Goal: Book appointment/travel/reservation

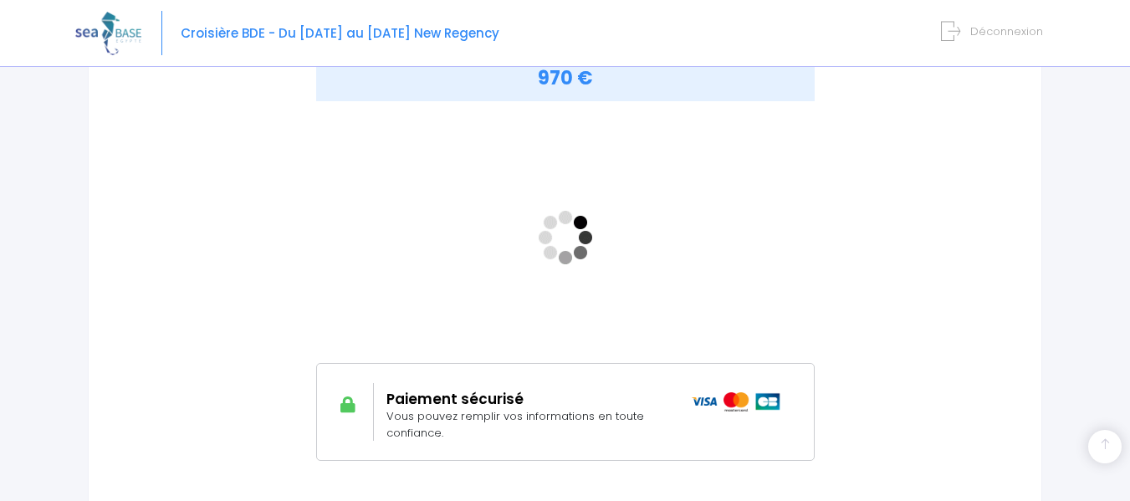
scroll to position [304, 0]
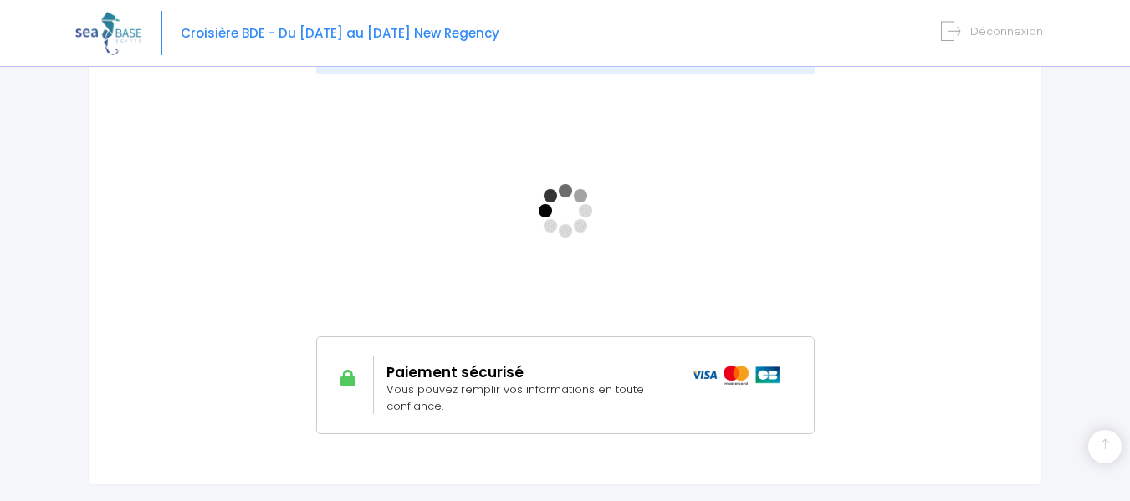
click at [1006, 31] on span "Déconnexion" at bounding box center [1006, 31] width 73 height 16
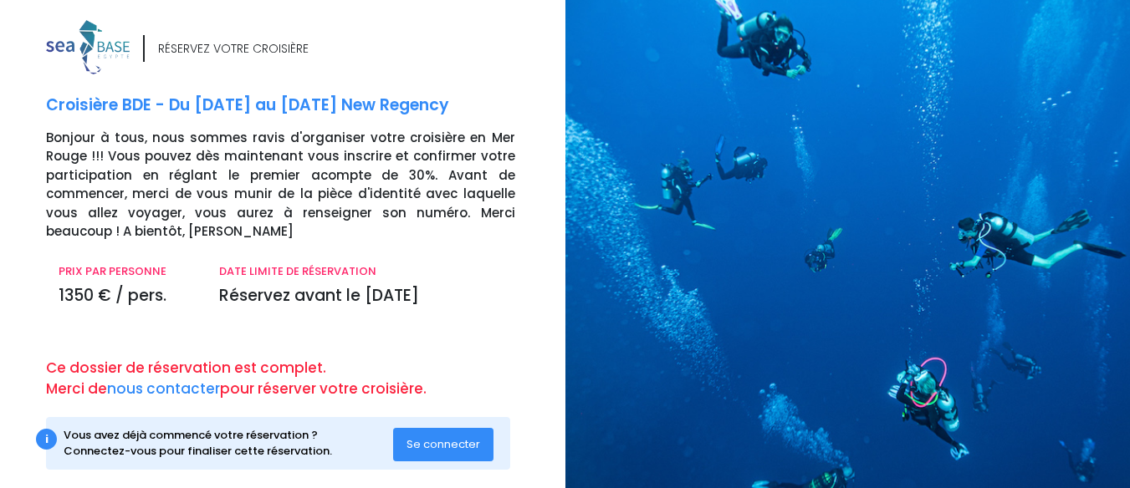
click at [456, 441] on span "Se connecter" at bounding box center [443, 445] width 74 height 16
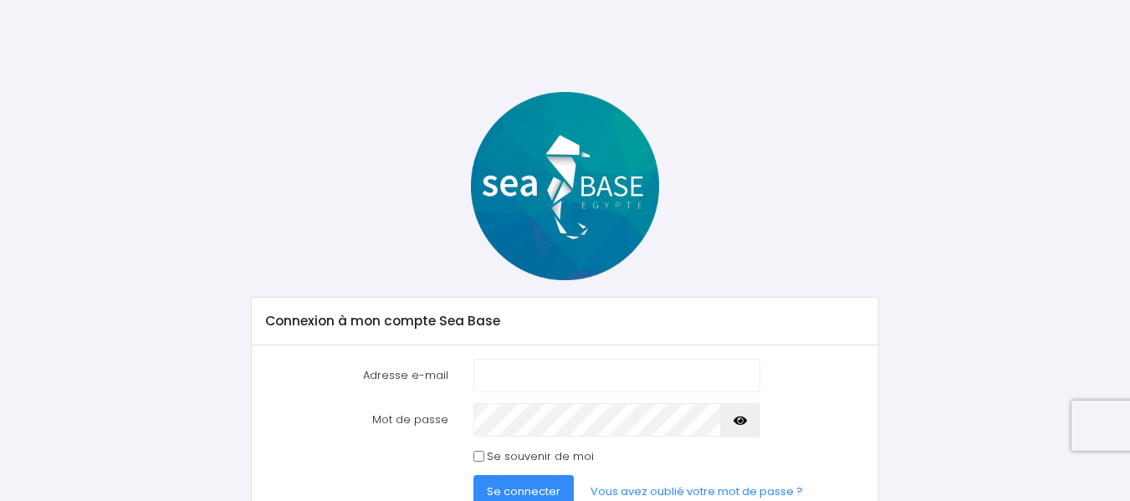
click at [492, 376] on input "Adresse e-mail" at bounding box center [616, 375] width 287 height 33
type input "jac.rouvres@gmail.com"
click at [743, 421] on icon "button" at bounding box center [739, 421] width 13 height 0
click at [477, 457] on input "Se souvenir de moi" at bounding box center [478, 456] width 11 height 11
checkbox input "true"
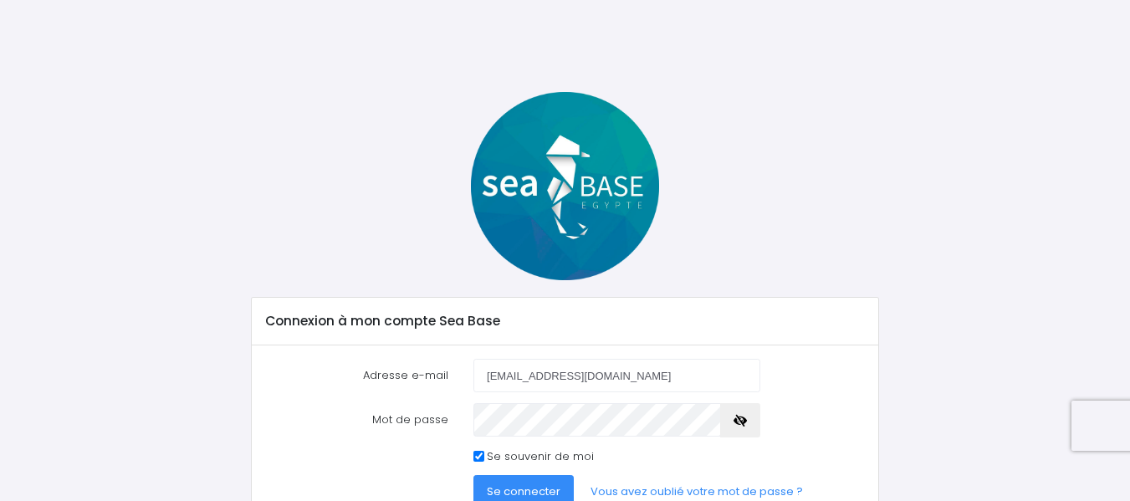
click at [516, 484] on span "Se connecter" at bounding box center [524, 491] width 74 height 16
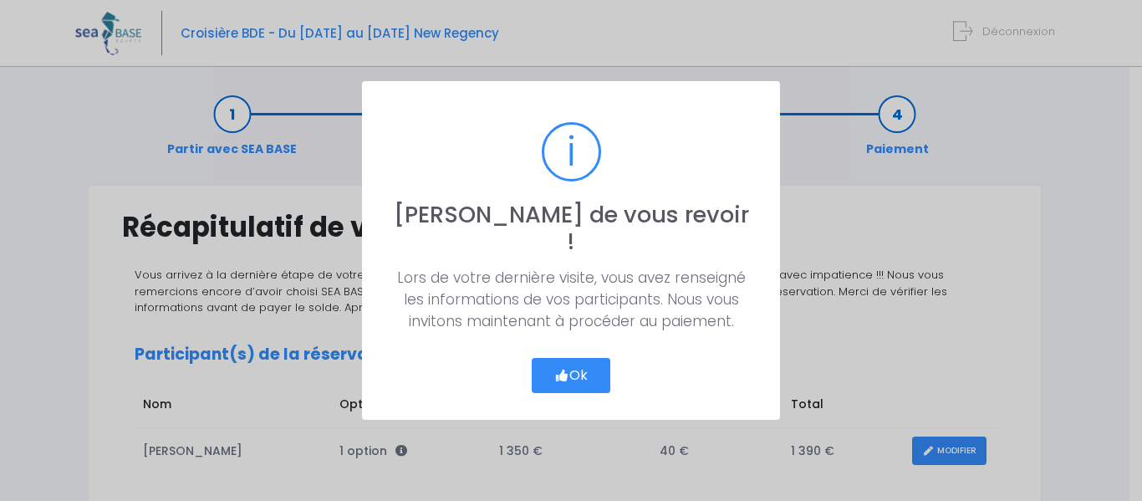
click at [578, 364] on button "Ok" at bounding box center [571, 375] width 79 height 35
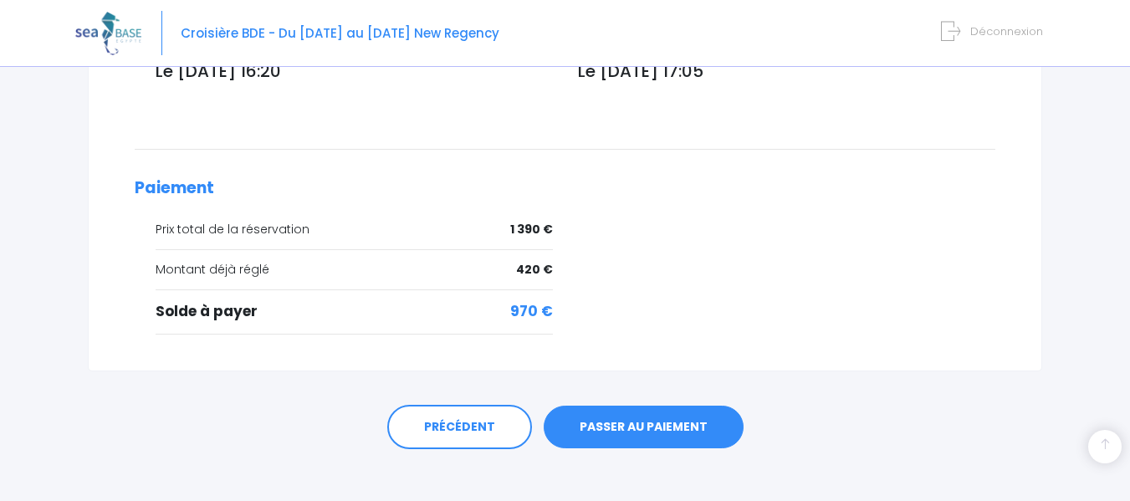
scroll to position [675, 0]
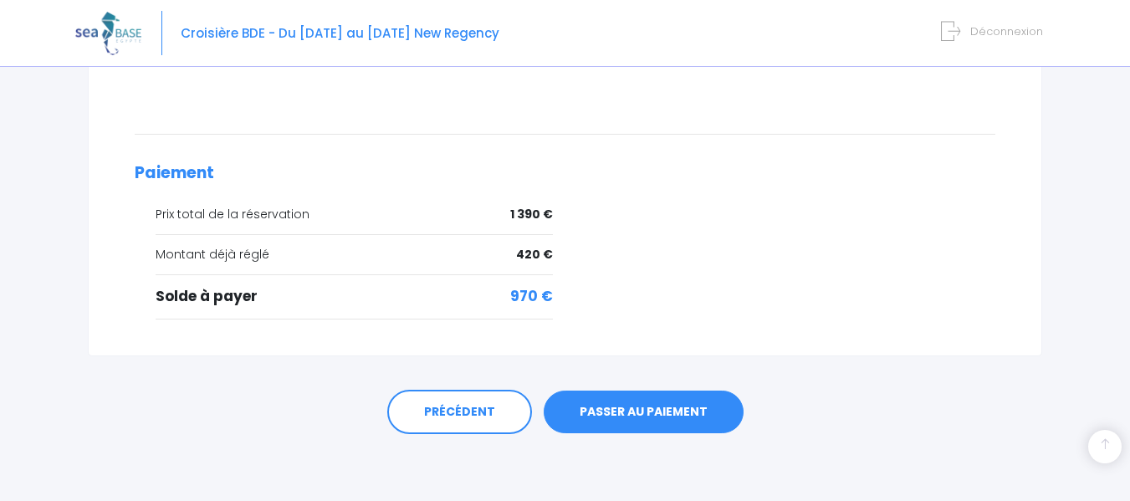
click at [661, 404] on link "PASSER AU PAIEMENT" at bounding box center [644, 412] width 200 height 43
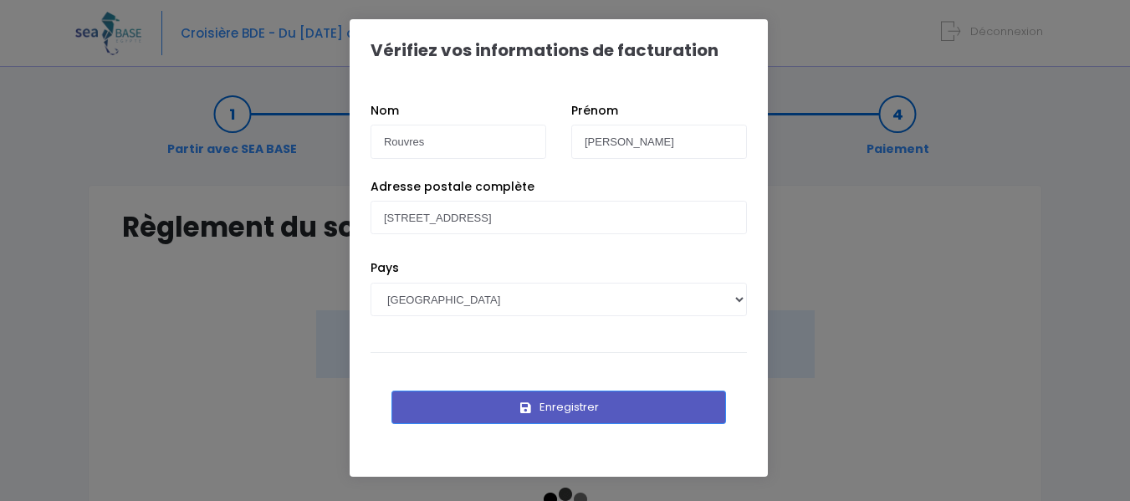
click at [661, 404] on button "Enregistrer" at bounding box center [558, 407] width 335 height 33
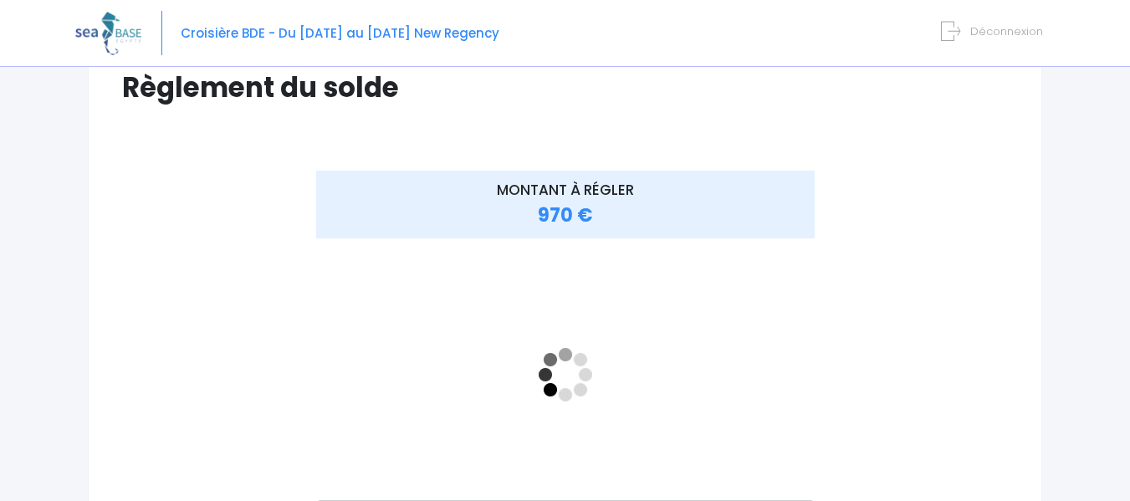
scroll to position [145, 0]
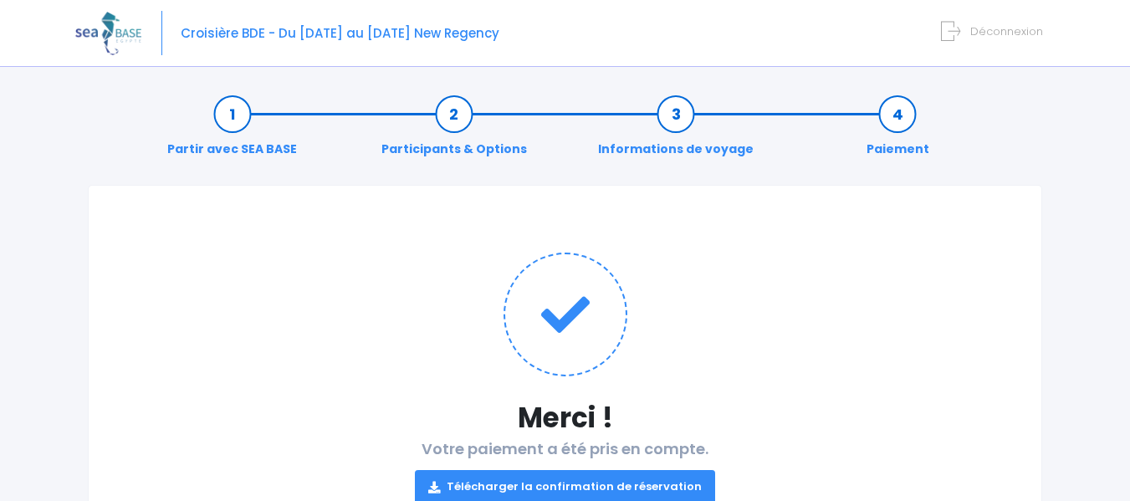
click at [989, 38] on span "Déconnexion" at bounding box center [1006, 31] width 73 height 16
